Goal: Information Seeking & Learning: Learn about a topic

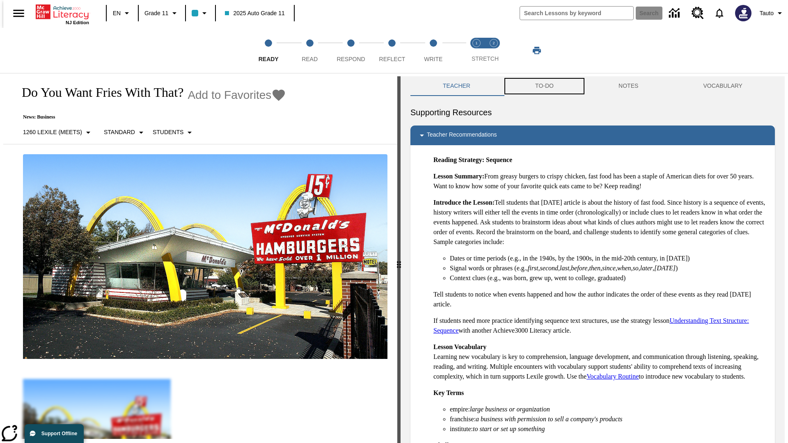
click at [544, 86] on button "TO-DO" at bounding box center [544, 86] width 83 height 20
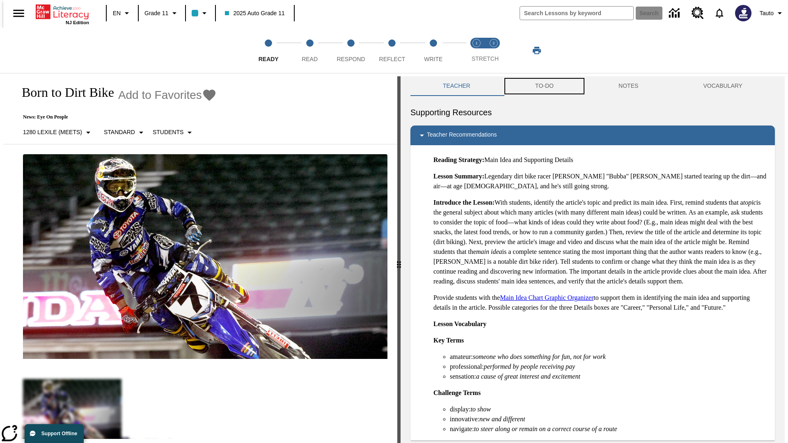
click at [544, 86] on button "TO-DO" at bounding box center [544, 86] width 83 height 20
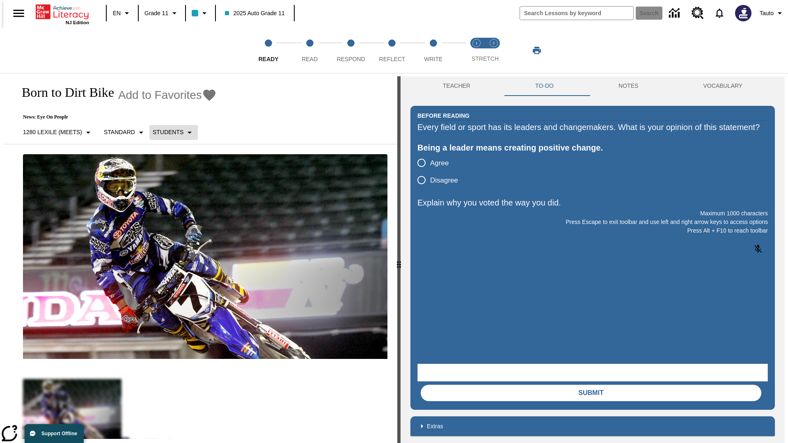
click at [169, 132] on p "Students" at bounding box center [168, 132] width 31 height 9
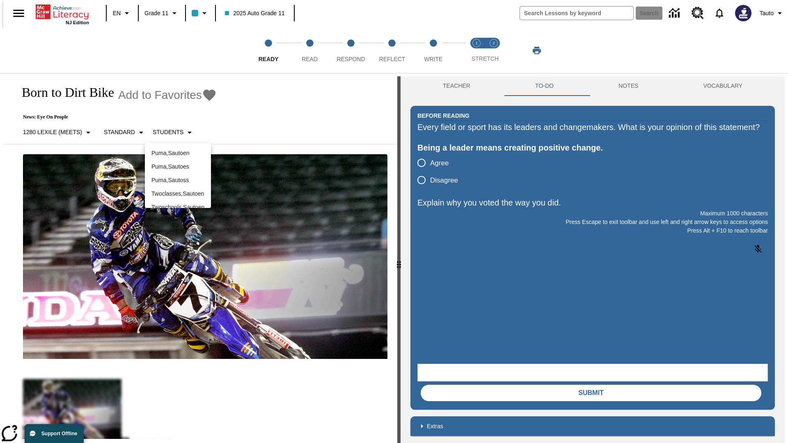
click at [394, 222] on div at bounding box center [394, 221] width 788 height 443
